Goal: Communication & Community: Answer question/provide support

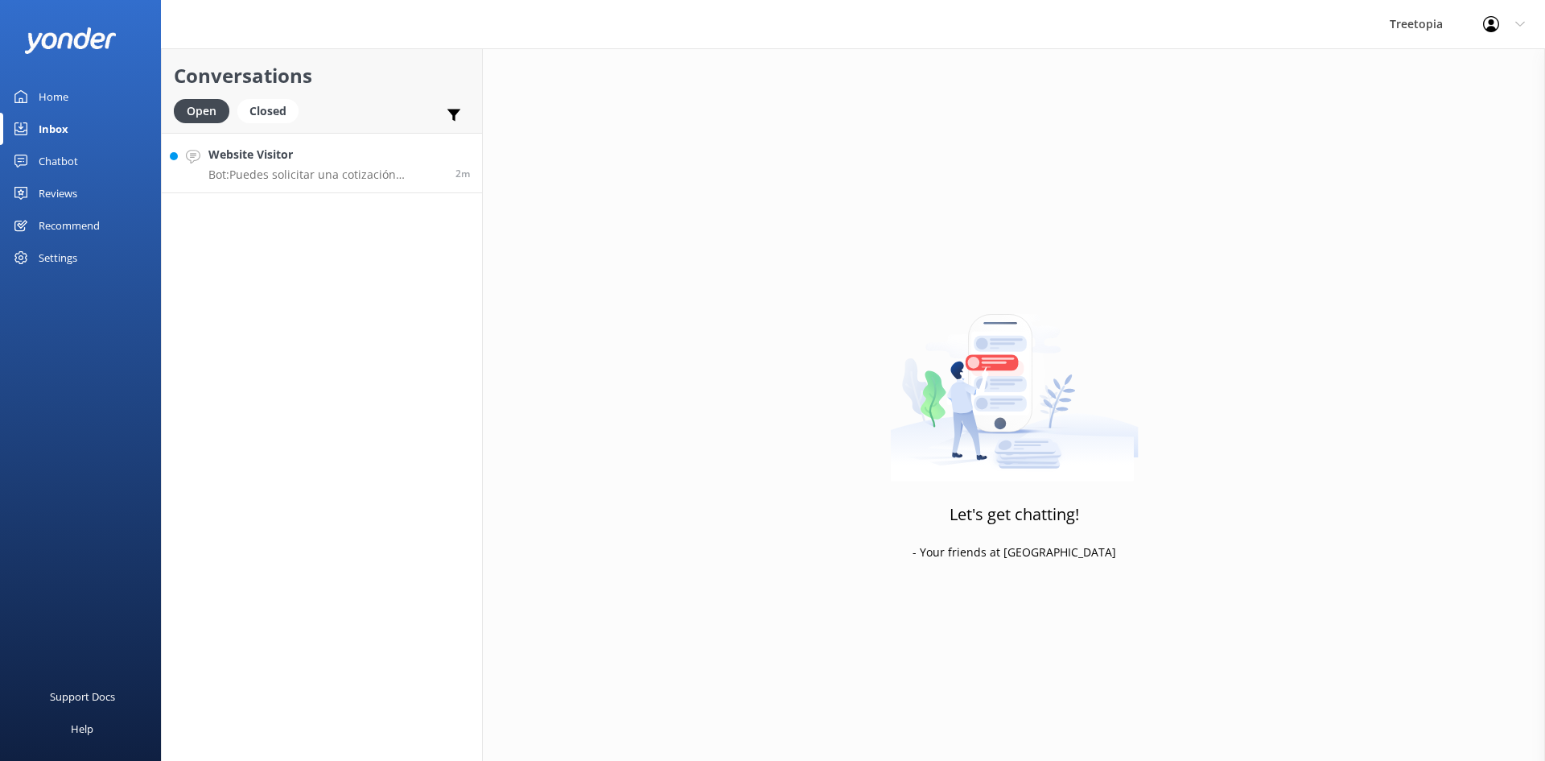
click at [269, 158] on h4 "Website Visitor" at bounding box center [325, 155] width 235 height 18
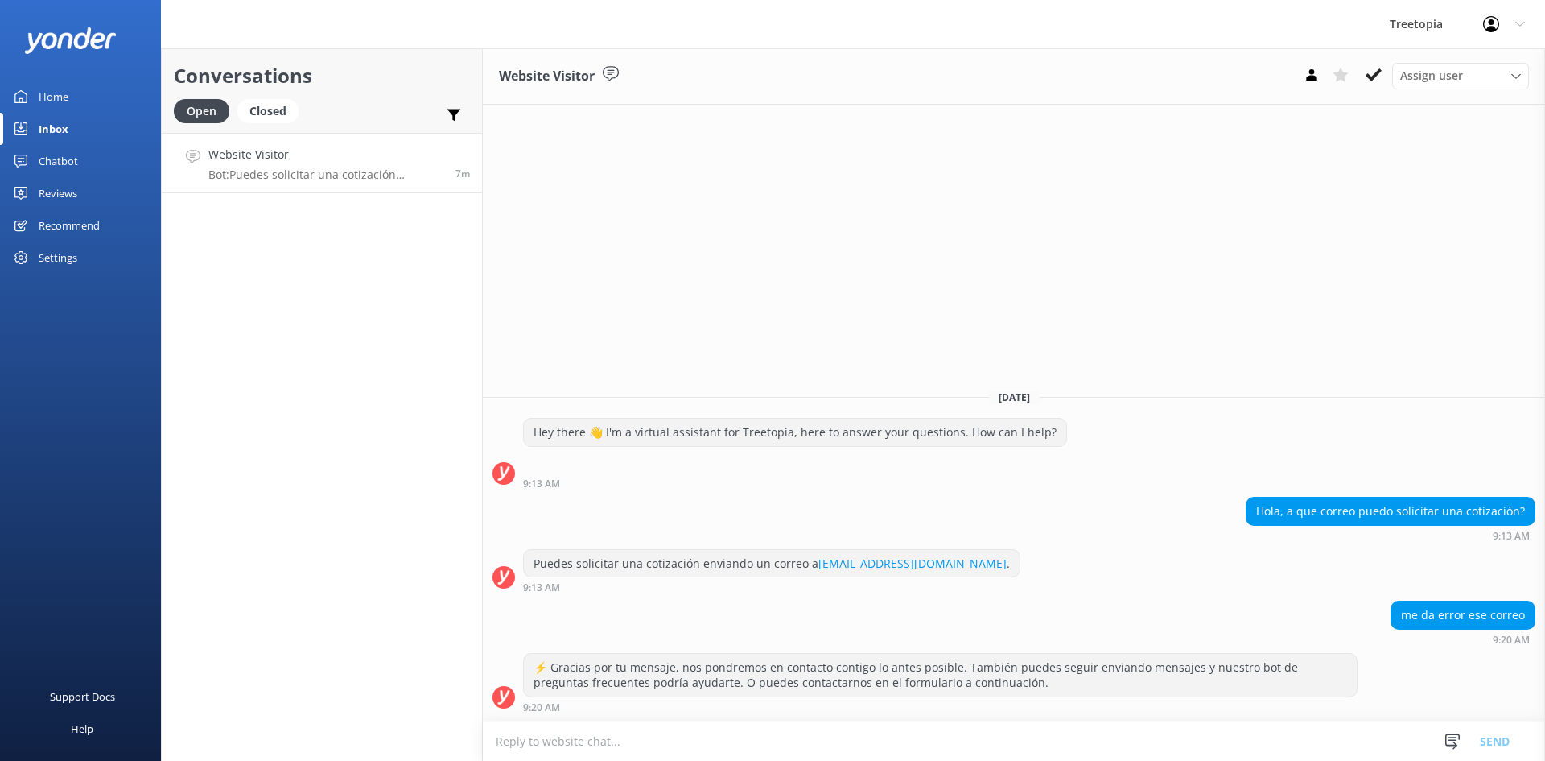
click at [838, 744] on textarea at bounding box center [1014, 740] width 1063 height 39
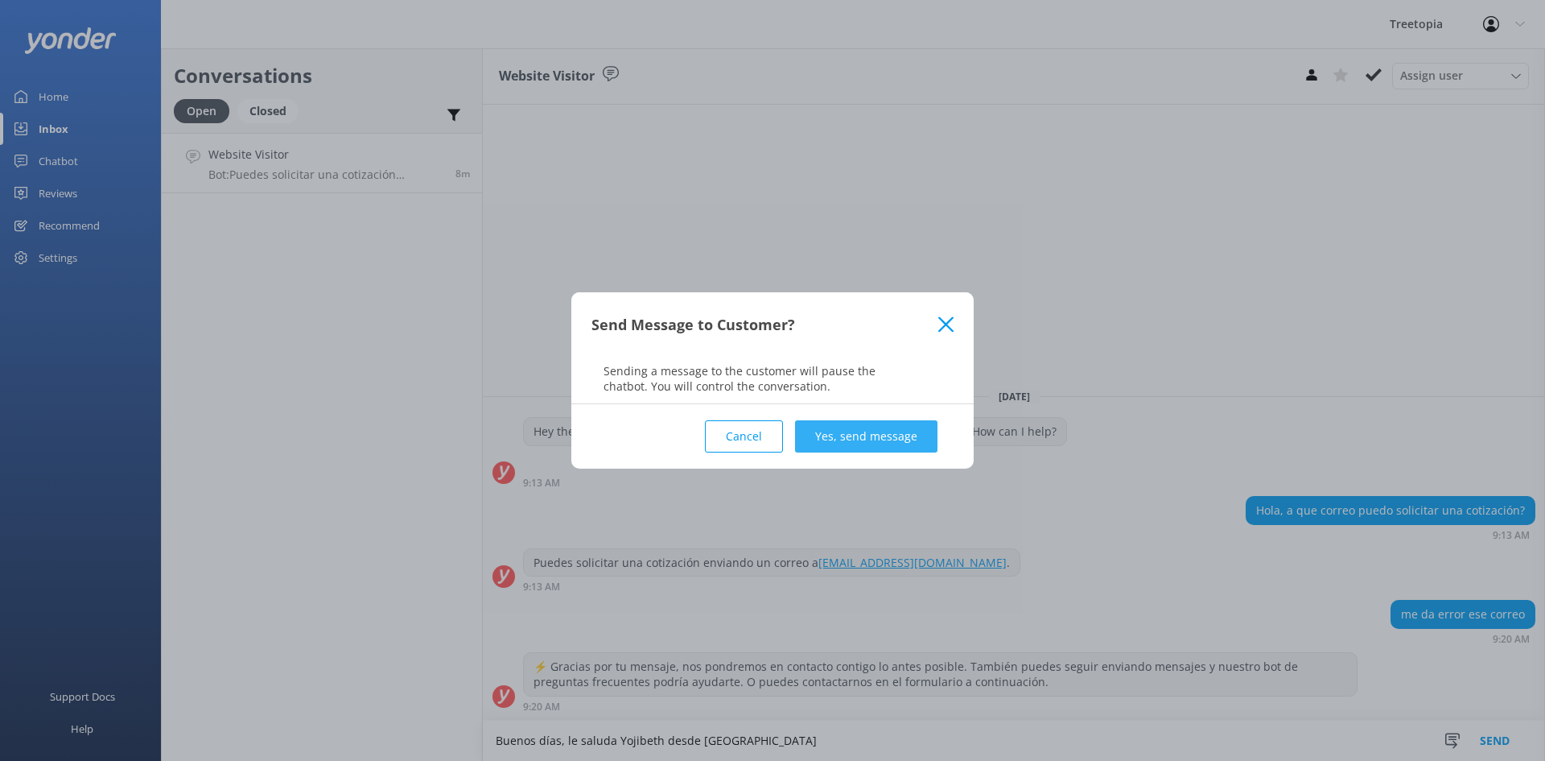
type textarea "Buenos días, le saluda Yojibeth desde [GEOGRAPHIC_DATA]"
click at [879, 436] on button "Yes, send message" at bounding box center [866, 436] width 142 height 32
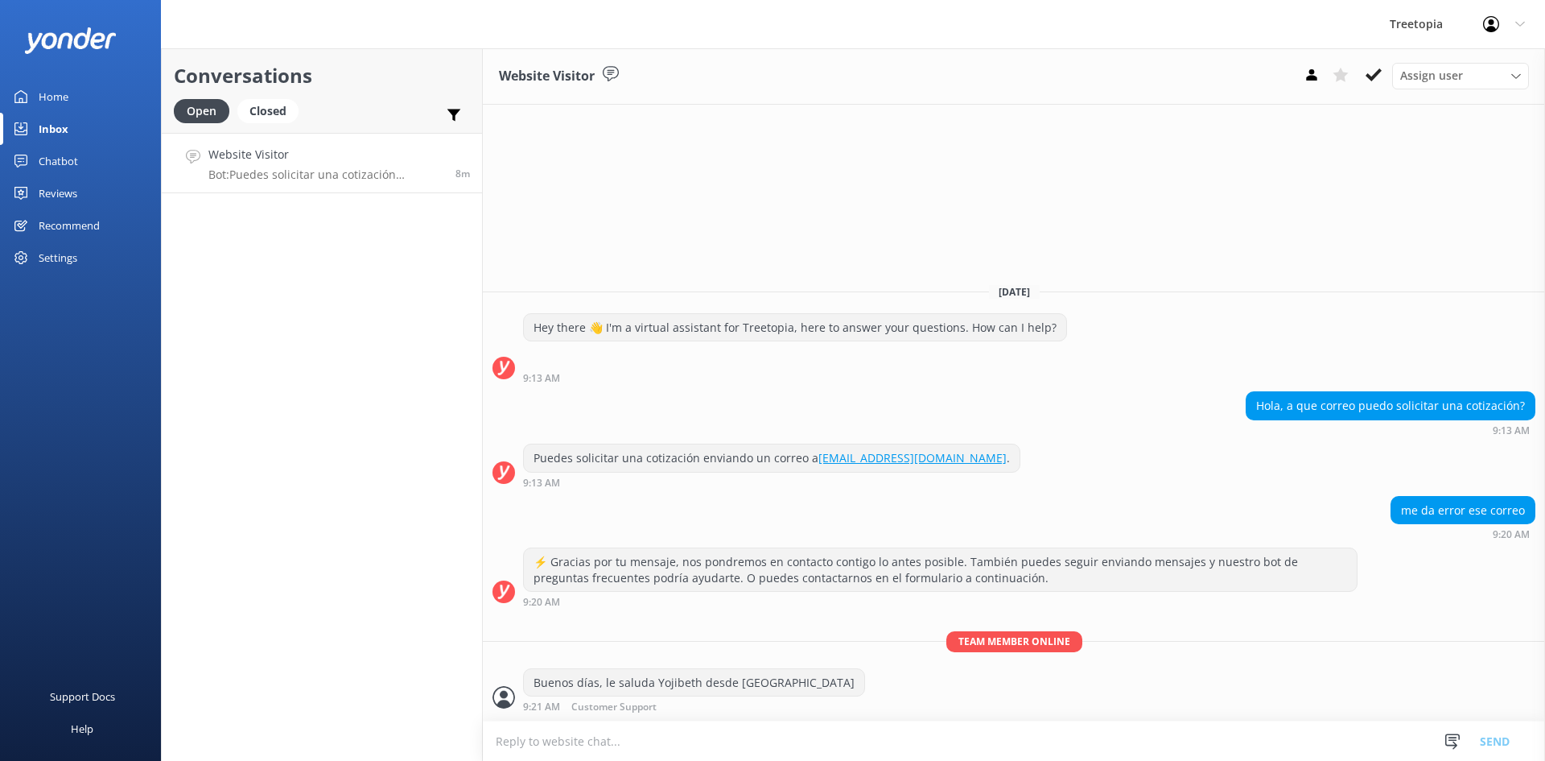
click at [653, 739] on textarea at bounding box center [1014, 740] width 1063 height 39
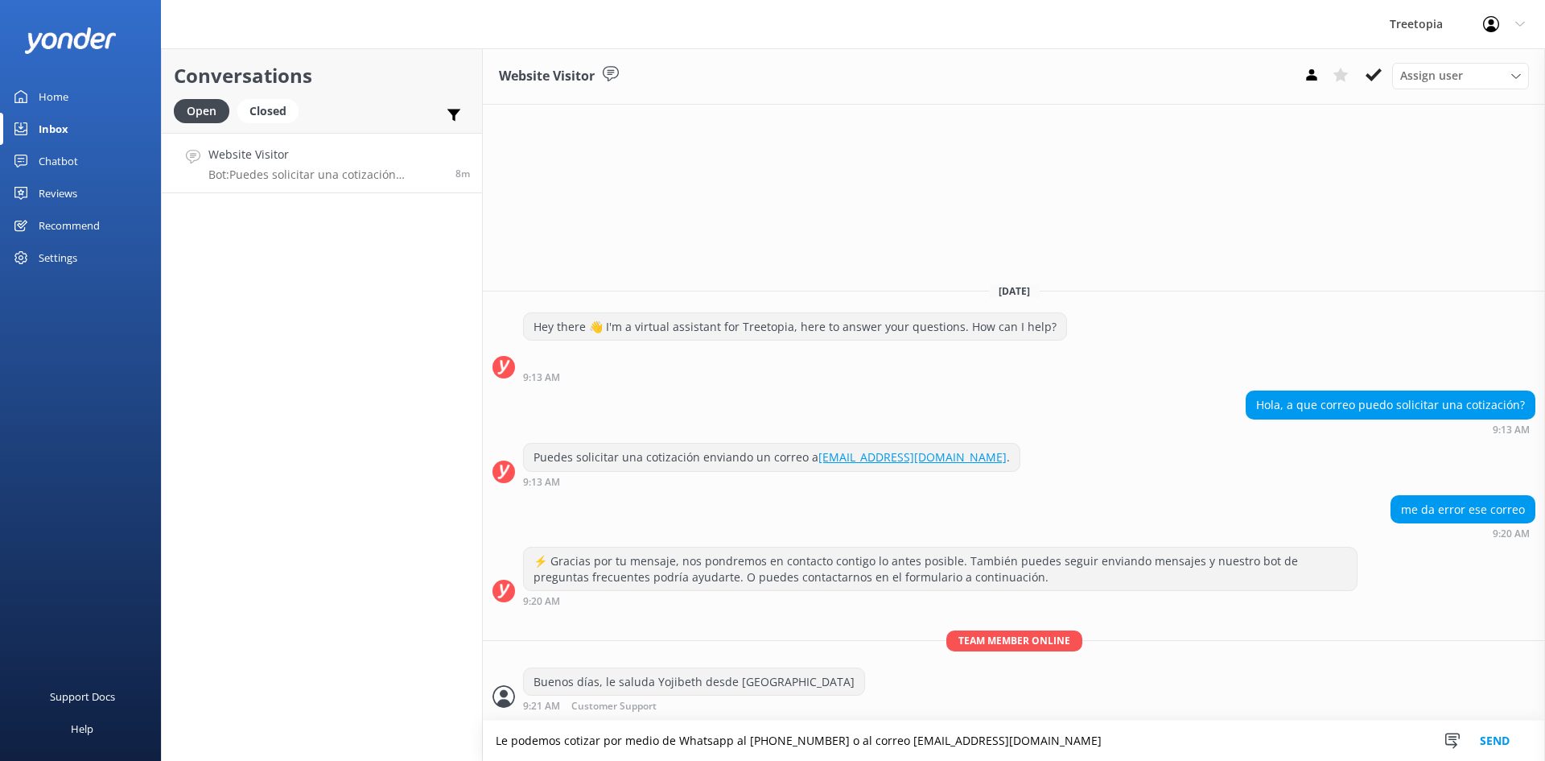
type textarea "Le podemos cotizar por medio de Whatsapp al [PHONE_NUMBER] o al correo [EMAIL_A…"
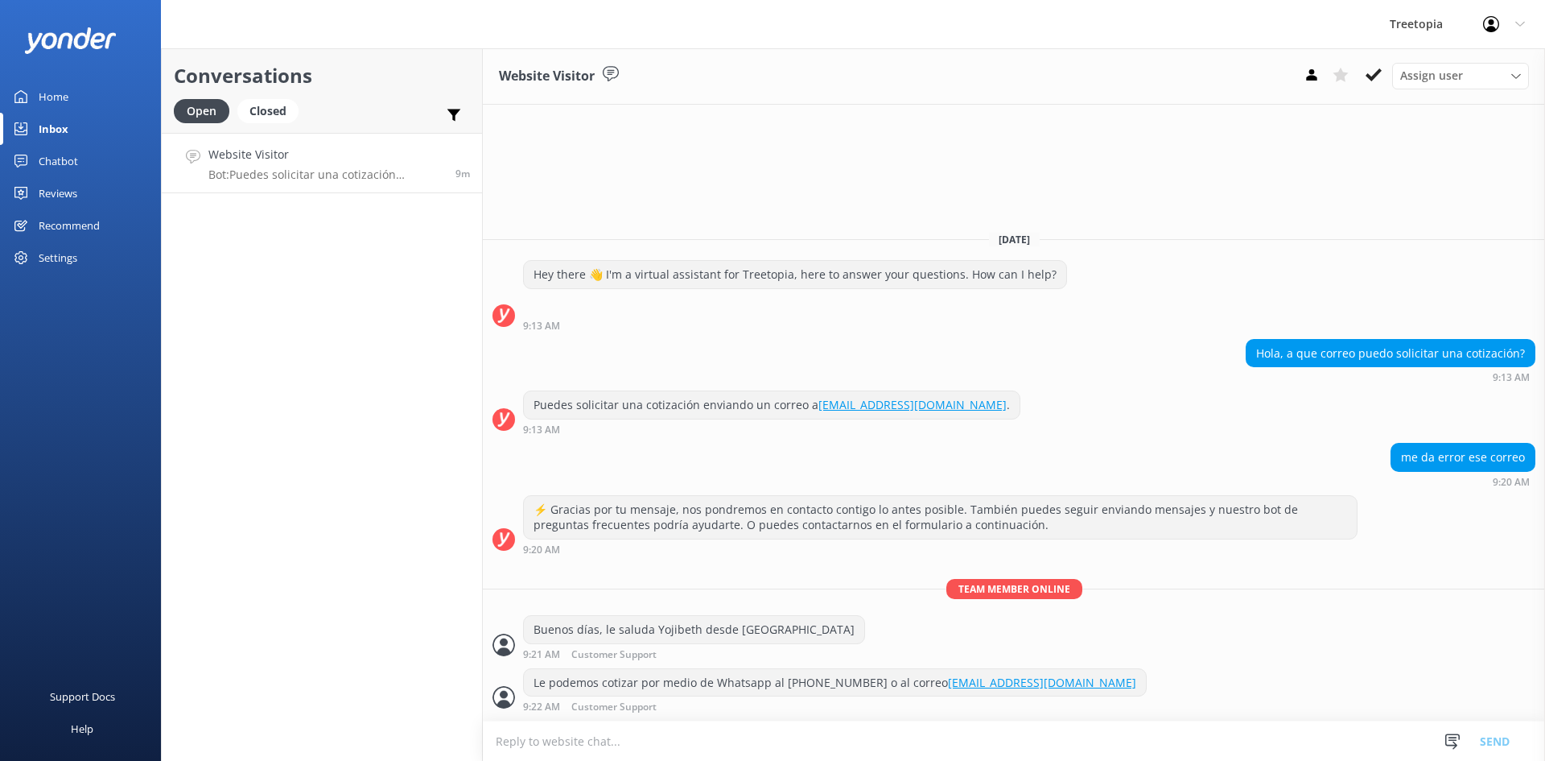
click at [924, 742] on textarea at bounding box center [1014, 740] width 1063 height 39
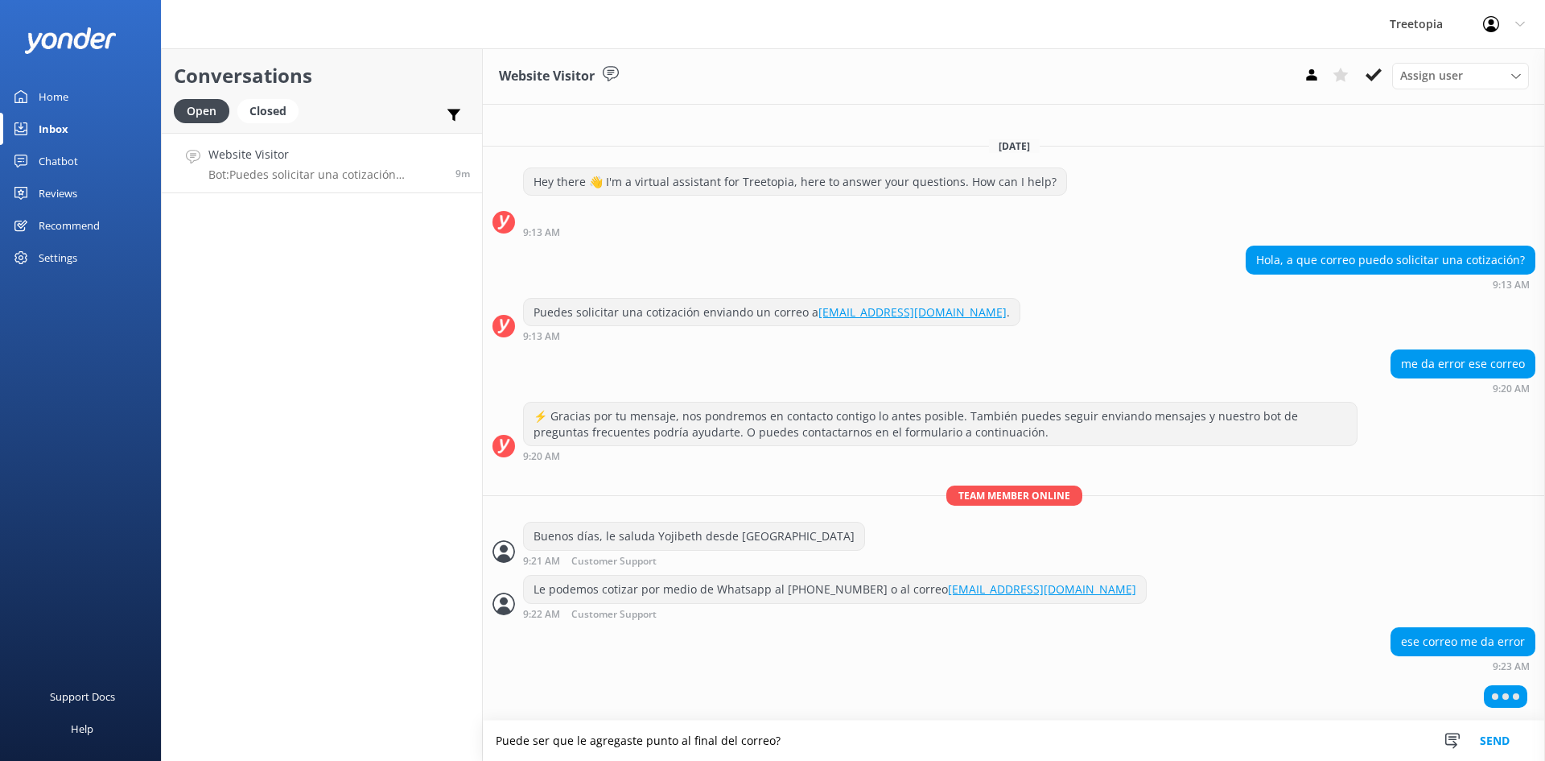
type textarea "Puede ser que le agregaste punto al final del correo?"
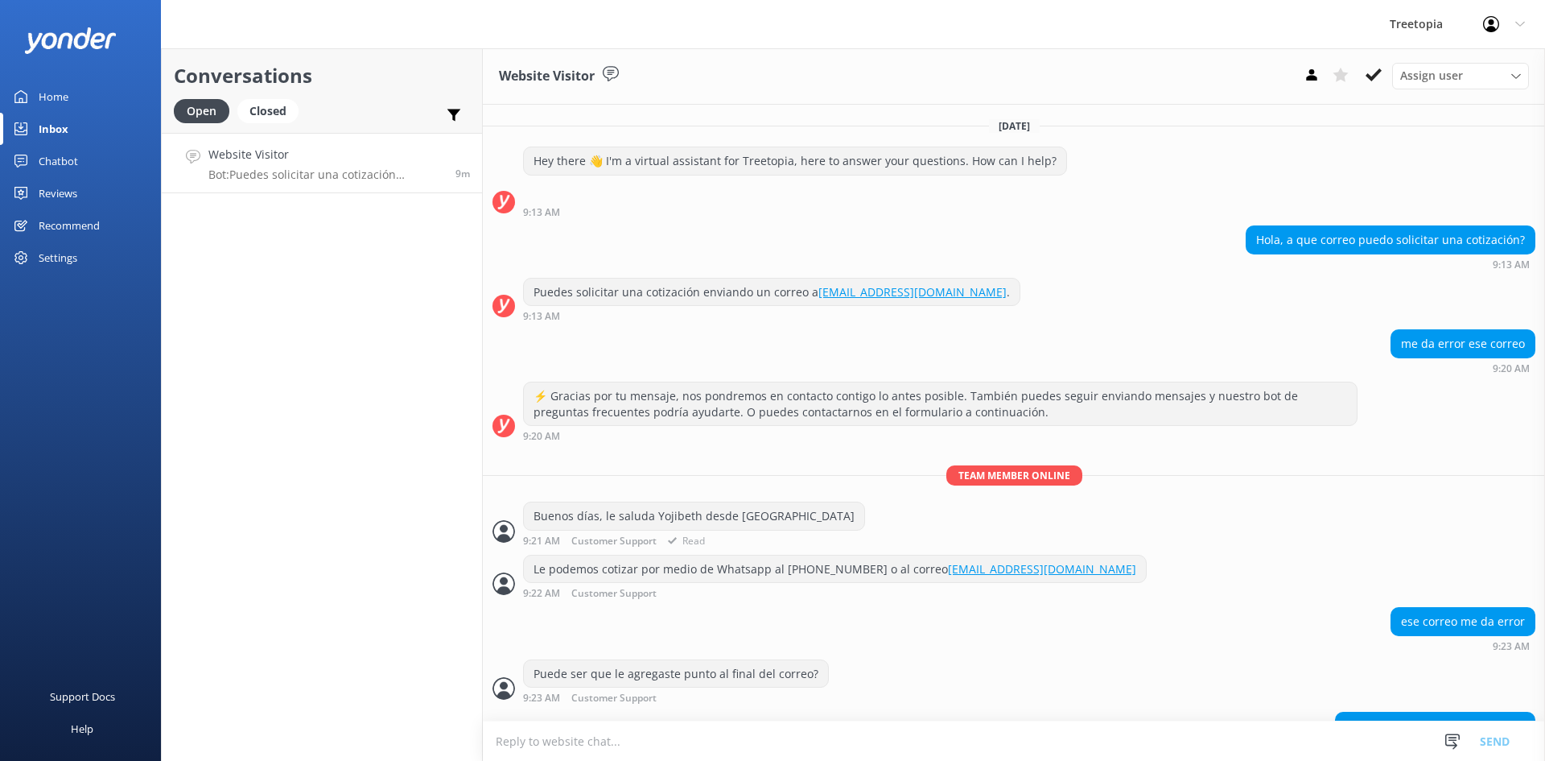
scroll to position [43, 0]
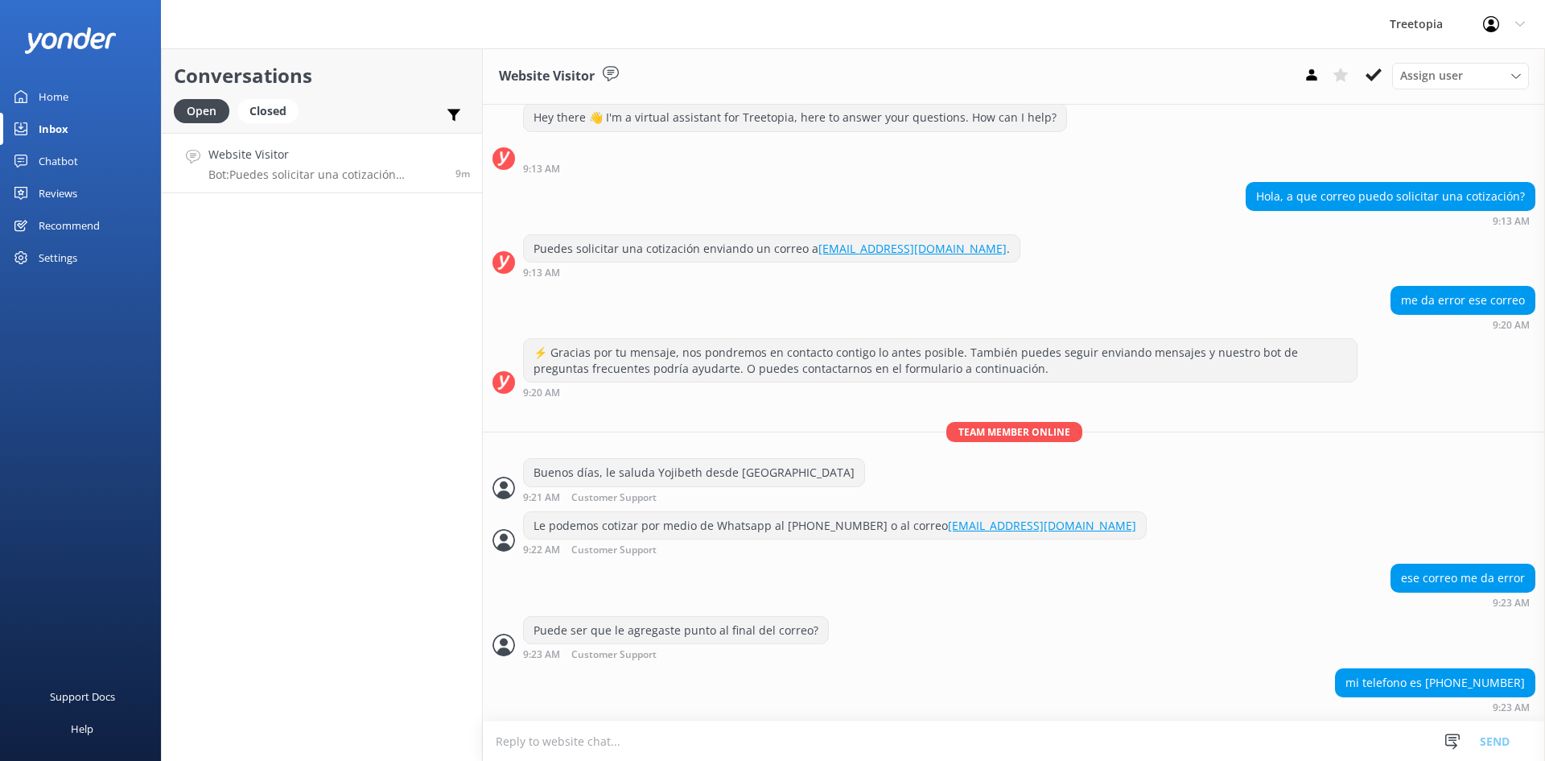
click at [844, 720] on div "Website Visitor Assign user [PERSON_NAME] Customer Support [PERSON_NAME] [DATE]…" at bounding box center [1014, 404] width 1063 height 712
click at [834, 732] on textarea at bounding box center [1014, 740] width 1063 height 39
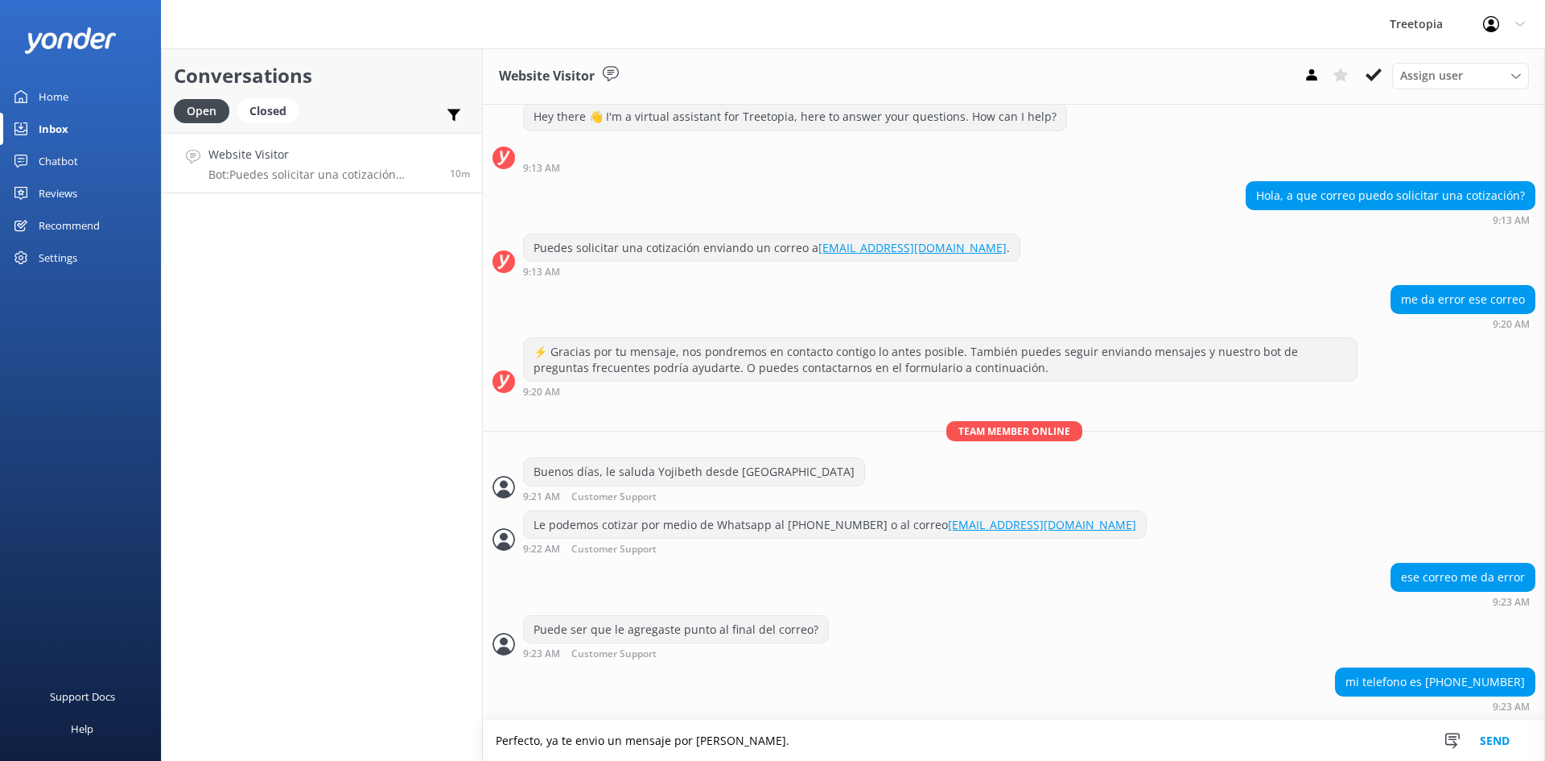
type textarea "Perfecto, ya te envio un mensaje por [PERSON_NAME]."
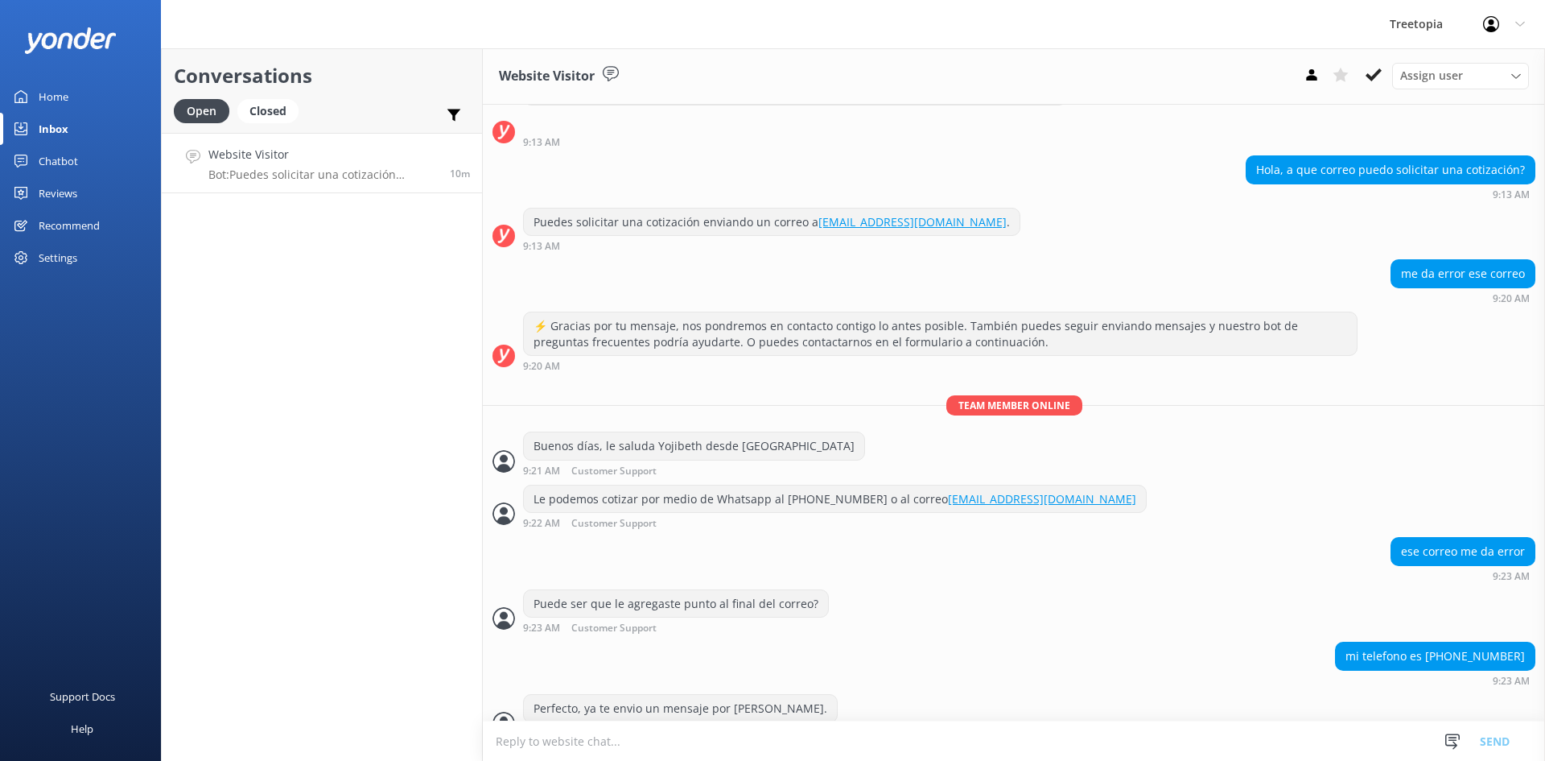
scroll to position [96, 0]
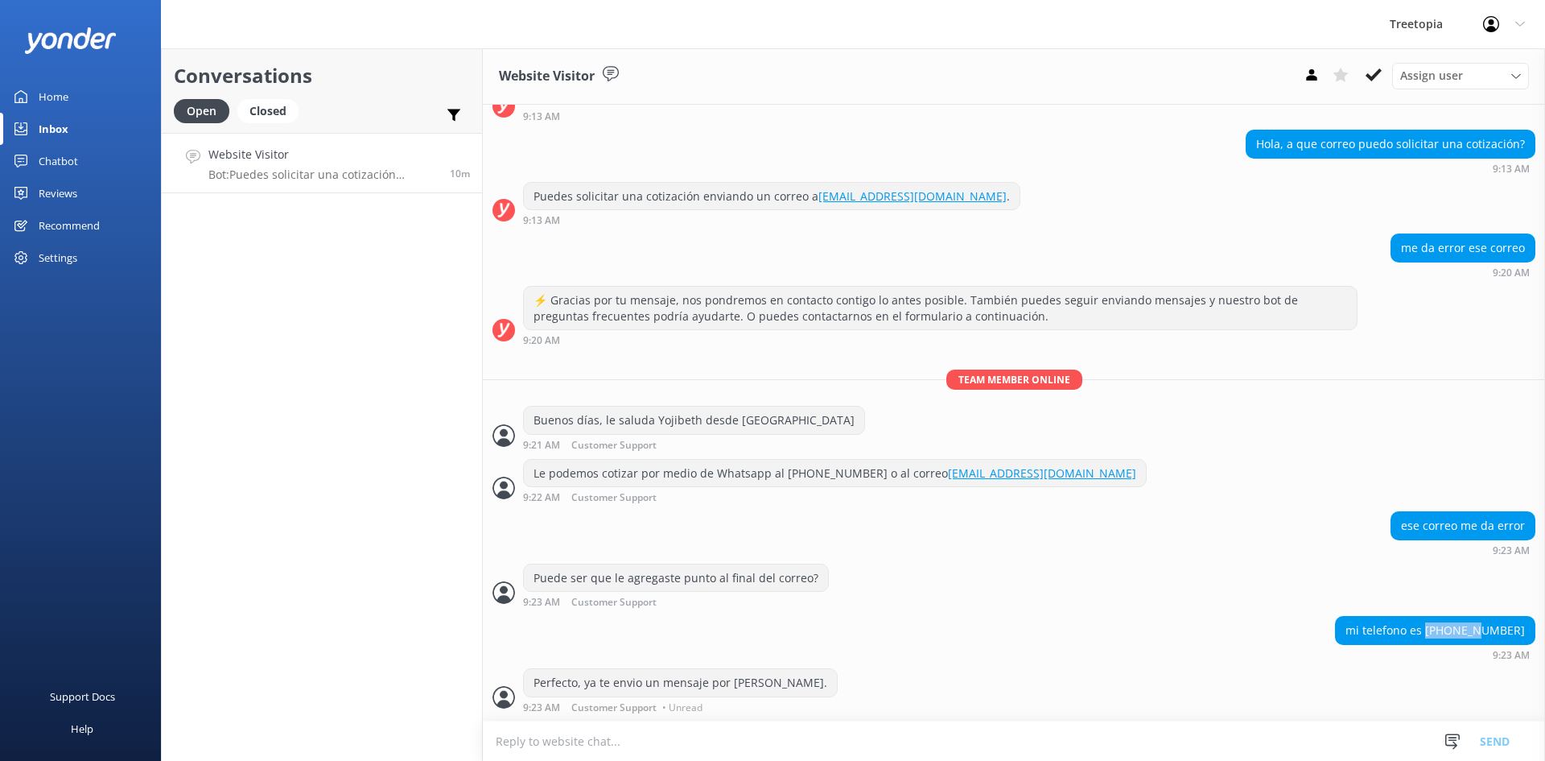
drag, startPoint x: 1518, startPoint y: 633, endPoint x: 1464, endPoint y: 633, distance: 53.9
click at [1464, 633] on div "mi telefono es [PHONE_NUMBER]" at bounding box center [1435, 630] width 199 height 27
copy div "62694000"
click at [757, 737] on textarea at bounding box center [1014, 740] width 1063 height 39
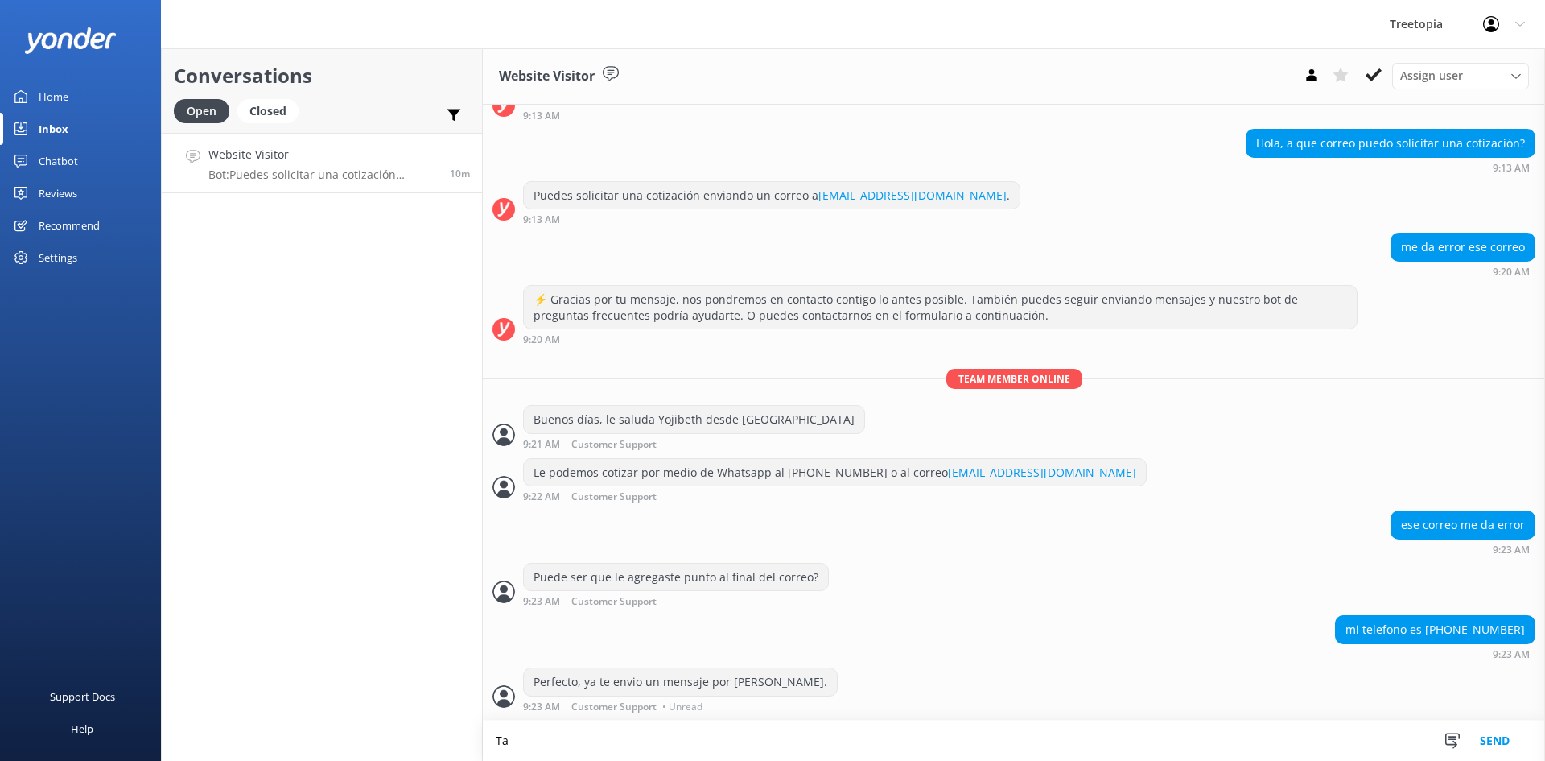
type textarea "T"
